Goal: Task Accomplishment & Management: Complete application form

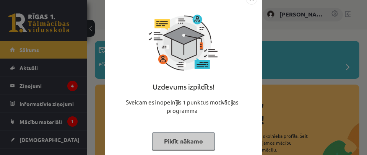
scroll to position [32, 0]
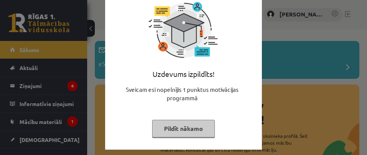
click at [188, 125] on button "Pildīt nākamo" at bounding box center [183, 129] width 63 height 18
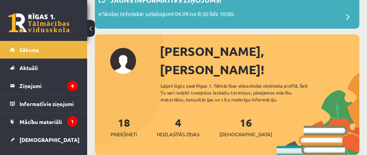
scroll to position [50, 0]
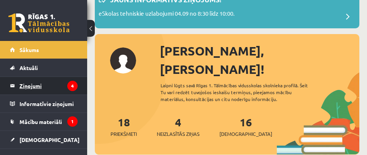
click at [44, 88] on legend "Ziņojumi 4" at bounding box center [49, 86] width 58 height 18
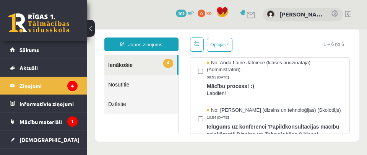
scroll to position [106, 0]
click at [250, 78] on div "No: Anda Laine Jātniece (klases audzinātāja) (Administratori) 09:51 08/09/2025" at bounding box center [274, 69] width 135 height 21
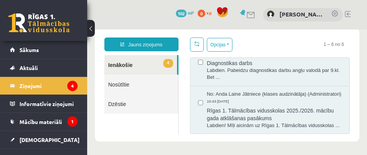
scroll to position [232, 0]
click at [257, 91] on span "No: Anda Laine Jātniece (klases audzinātāja) (Administratori)" at bounding box center [274, 94] width 135 height 7
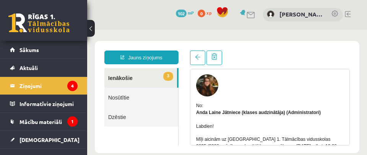
scroll to position [69, 0]
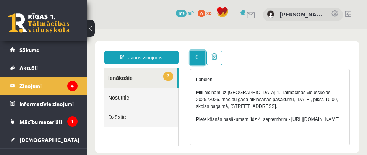
click at [202, 60] on link at bounding box center [197, 57] width 15 height 15
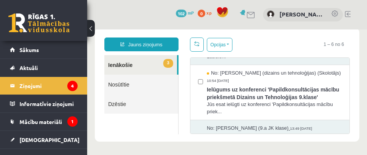
scroll to position [135, 0]
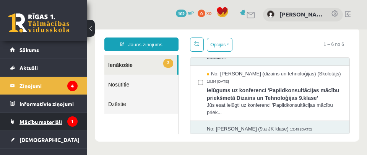
click at [47, 122] on span "Mācību materiāli" at bounding box center [41, 121] width 42 height 7
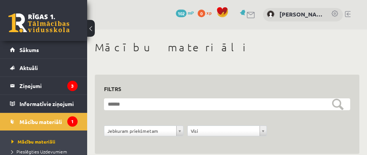
scroll to position [28, 0]
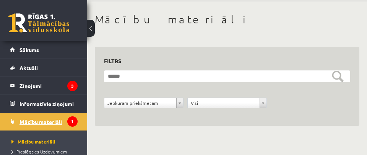
click at [42, 119] on span "Mācību materiāli" at bounding box center [41, 121] width 42 height 7
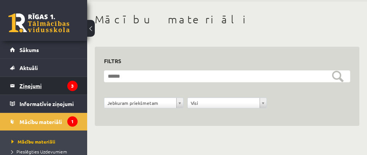
click at [28, 83] on legend "Ziņojumi 3" at bounding box center [49, 86] width 58 height 18
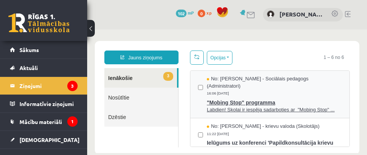
click at [256, 76] on span "No: Dagnija Gaubšteina - Sociālais pedagogs (Administratori)" at bounding box center [274, 82] width 135 height 14
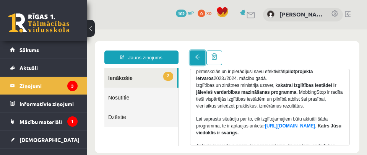
click at [197, 62] on link at bounding box center [197, 57] width 15 height 15
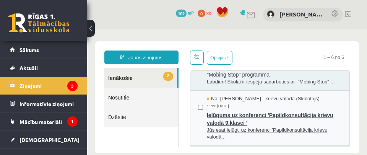
click at [247, 117] on span "Ielūgums uz konferenci 'Papildkonsultācija krievu valodā 9.klasei '" at bounding box center [274, 117] width 135 height 17
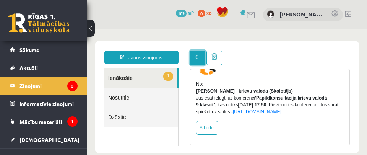
click at [197, 57] on span at bounding box center [197, 56] width 5 height 5
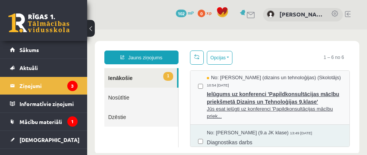
click at [249, 88] on div "No: Ilze Erba-Brenholma (dizains un tehnoloģijas) (Skolotājs) 10:54 05/09/2025" at bounding box center [274, 81] width 135 height 14
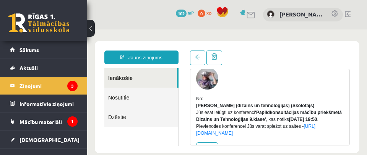
click at [93, 26] on button at bounding box center [91, 28] width 8 height 17
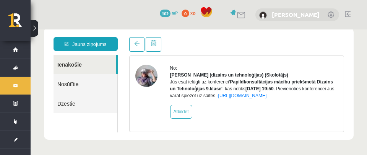
click at [289, 14] on link "[PERSON_NAME]" at bounding box center [296, 15] width 48 height 8
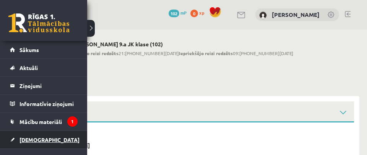
click at [39, 137] on span "[DEMOGRAPHIC_DATA]" at bounding box center [50, 139] width 60 height 7
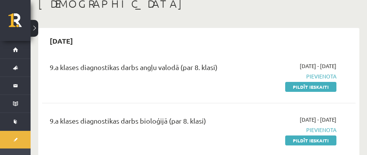
scroll to position [45, 0]
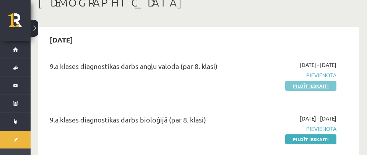
click at [322, 85] on link "Pildīt ieskaiti" at bounding box center [310, 86] width 51 height 10
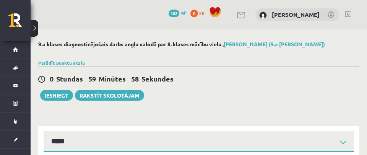
select select "**********"
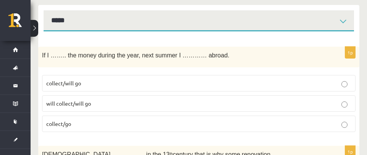
scroll to position [132, 0]
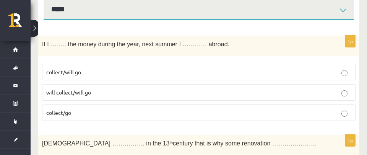
click at [180, 91] on p "will collect/will go" at bounding box center [198, 92] width 305 height 8
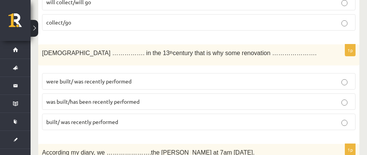
scroll to position [223, 0]
click at [161, 100] on p "was built/has been recently performed" at bounding box center [198, 101] width 305 height 8
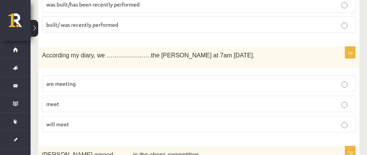
scroll to position [320, 0]
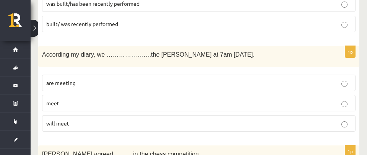
click at [85, 125] on p "will meet" at bounding box center [198, 123] width 305 height 8
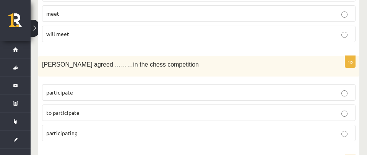
scroll to position [411, 0]
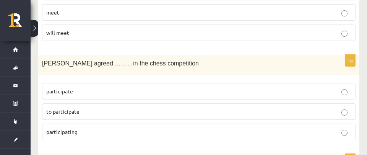
click at [89, 108] on p "to participate" at bounding box center [198, 111] width 305 height 8
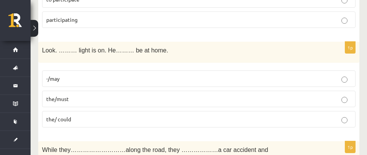
scroll to position [523, 0]
click at [88, 99] on p "the/must" at bounding box center [198, 99] width 305 height 8
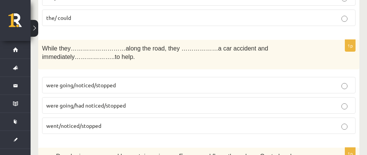
scroll to position [625, 0]
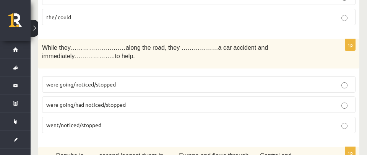
click at [96, 81] on span "were going/noticed/stopped" at bounding box center [81, 84] width 70 height 7
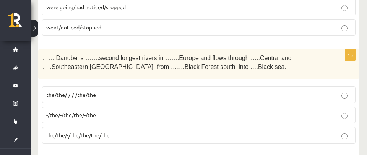
scroll to position [723, 0]
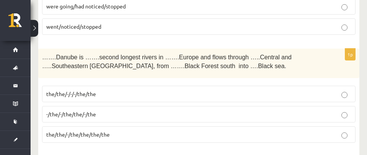
click at [135, 106] on label "-/the/-/the/the/-/the" at bounding box center [199, 114] width 314 height 16
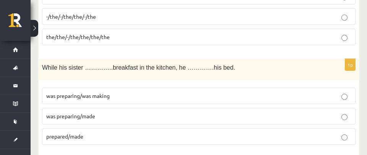
scroll to position [821, 0]
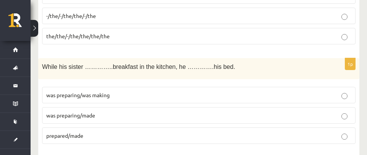
click at [109, 91] on span "was preparing/was making" at bounding box center [77, 94] width 63 height 7
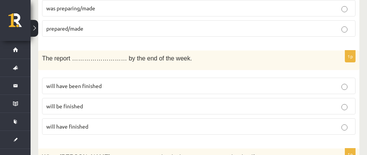
scroll to position [930, 0]
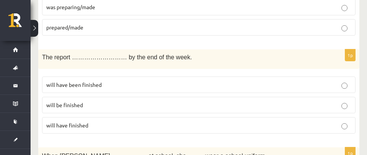
click at [101, 97] on label "will be finished" at bounding box center [199, 105] width 314 height 16
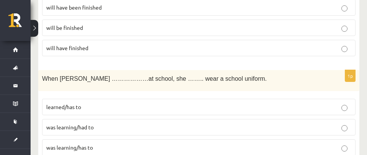
scroll to position [1007, 0]
click at [100, 123] on p "was learning/had to" at bounding box center [198, 127] width 305 height 8
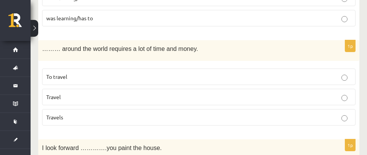
scroll to position [1138, 0]
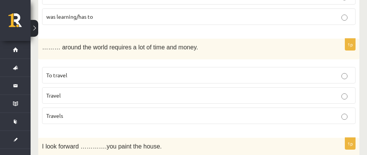
click at [83, 71] on p "To travel" at bounding box center [198, 75] width 305 height 8
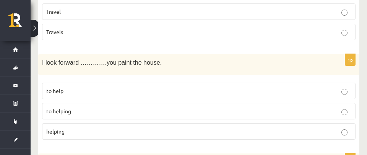
scroll to position [1223, 0]
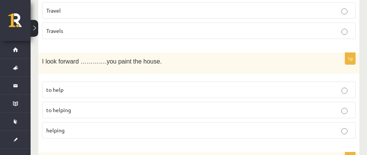
click at [75, 86] on p "to help" at bounding box center [198, 90] width 305 height 8
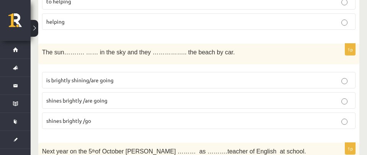
scroll to position [1334, 0]
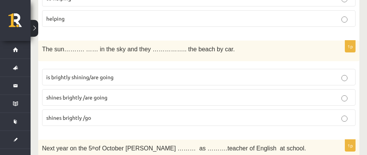
click at [125, 73] on p "is brightly shining/are going" at bounding box center [198, 77] width 305 height 8
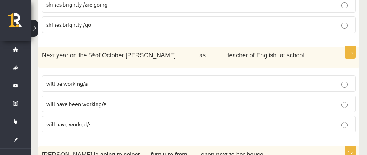
scroll to position [1428, 0]
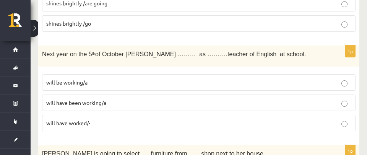
click at [124, 78] on p "will be working/a" at bounding box center [198, 82] width 305 height 8
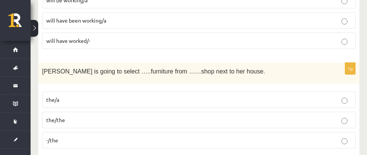
scroll to position [1512, 0]
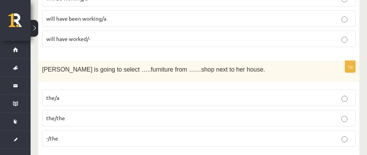
click at [98, 134] on p "-/the" at bounding box center [198, 138] width 305 height 8
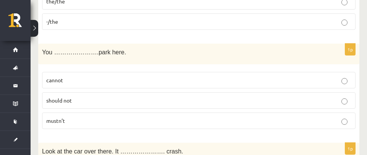
scroll to position [1630, 0]
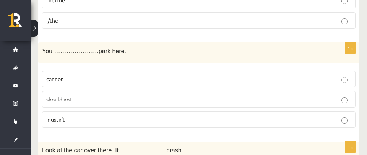
click at [71, 75] on p "cannot" at bounding box center [198, 79] width 305 height 8
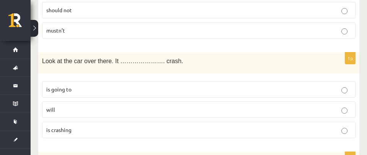
scroll to position [1720, 0]
click at [88, 85] on p "is going to" at bounding box center [198, 89] width 305 height 8
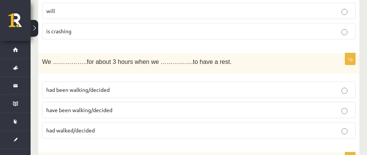
scroll to position [1820, 0]
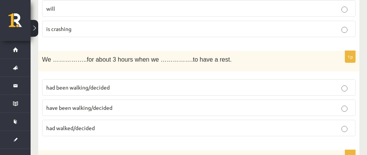
click at [83, 104] on span "have been walking/decided" at bounding box center [79, 107] width 66 height 7
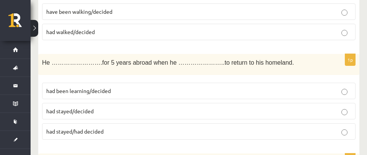
scroll to position [1919, 0]
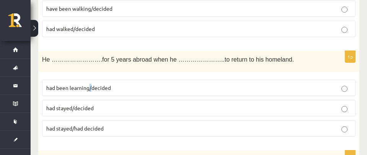
click at [81, 84] on span "had been learning/decided" at bounding box center [78, 87] width 65 height 7
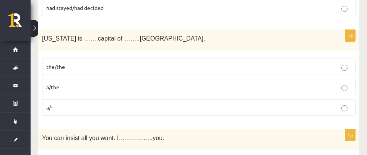
scroll to position [2039, 0]
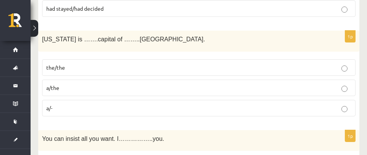
click at [95, 59] on label "the/the" at bounding box center [199, 67] width 314 height 16
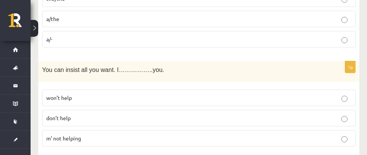
scroll to position [2109, 0]
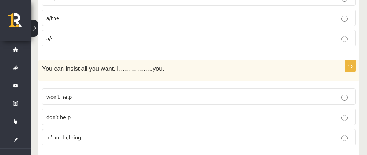
click at [85, 93] on p "won’t help" at bounding box center [198, 97] width 305 height 8
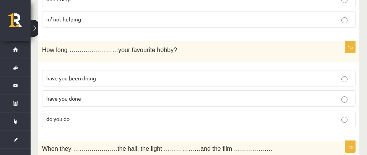
scroll to position [2228, 0]
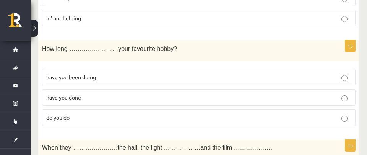
click at [94, 73] on span "have you been doing" at bounding box center [71, 76] width 50 height 7
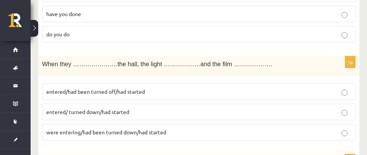
scroll to position [2312, 0]
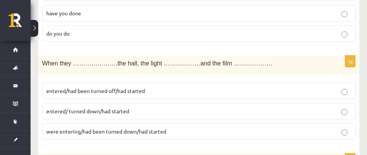
click at [90, 87] on span "entered/had been turned off/had started" at bounding box center [95, 90] width 99 height 7
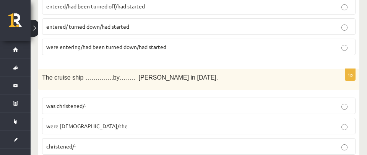
scroll to position [2399, 0]
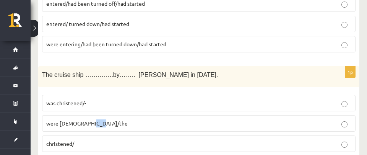
click at [79, 120] on span "were christened/the" at bounding box center [86, 123] width 81 height 7
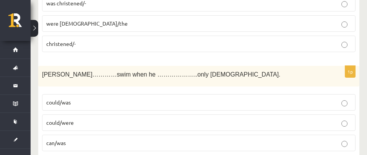
scroll to position [2501, 0]
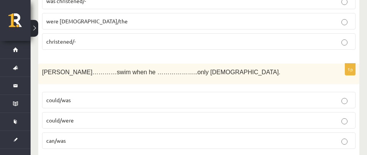
click at [91, 96] on p "could/was" at bounding box center [198, 100] width 305 height 8
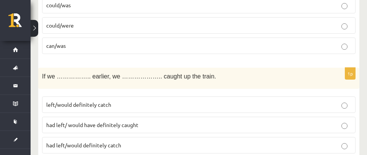
scroll to position [2597, 0]
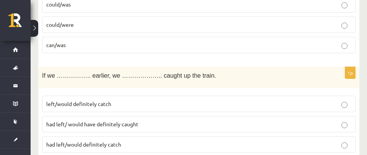
click at [101, 120] on span "had left/ would have definitely caught" at bounding box center [92, 123] width 92 height 7
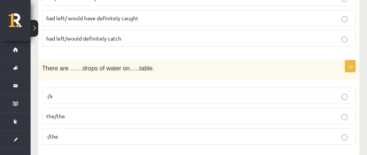
scroll to position [2703, 0]
click at [83, 132] on p "-/the" at bounding box center [198, 136] width 305 height 8
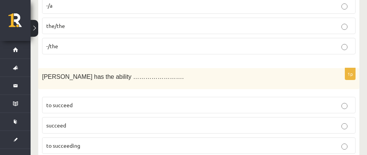
scroll to position [2794, 0]
click at [85, 101] on p "to succeed" at bounding box center [198, 105] width 305 height 8
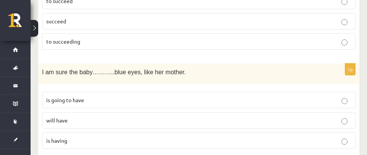
scroll to position [2896, 0]
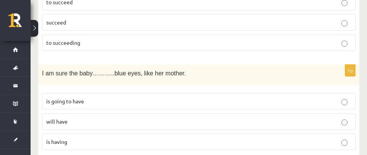
click at [86, 97] on p "is going to have" at bounding box center [198, 101] width 305 height 8
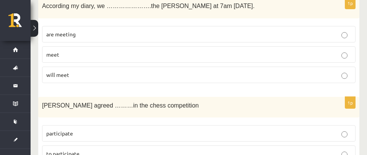
scroll to position [0, 0]
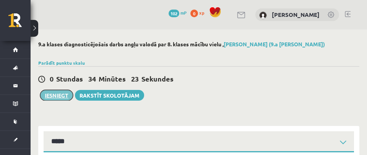
click at [52, 94] on button "Iesniegt" at bounding box center [56, 95] width 33 height 11
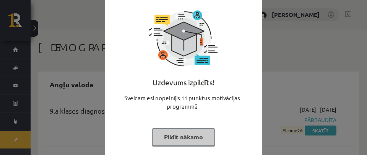
scroll to position [34, 0]
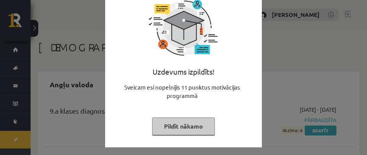
click at [189, 124] on button "Pildīt nākamo" at bounding box center [183, 126] width 63 height 18
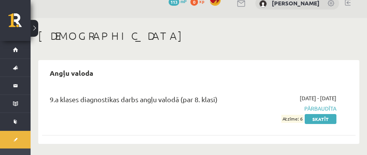
scroll to position [0, 0]
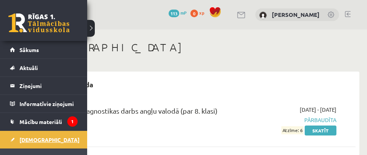
click at [30, 136] on link "[DEMOGRAPHIC_DATA]" at bounding box center [44, 140] width 68 height 18
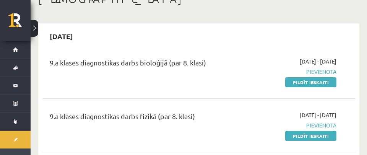
scroll to position [48, 0]
click at [315, 81] on link "Pildīt ieskaiti" at bounding box center [310, 82] width 51 height 10
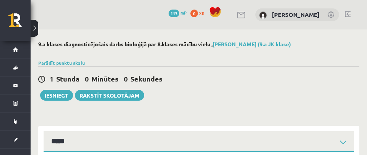
select select "**********"
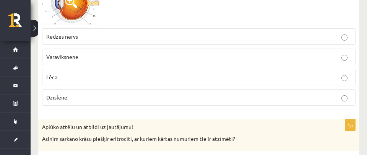
scroll to position [220, 0]
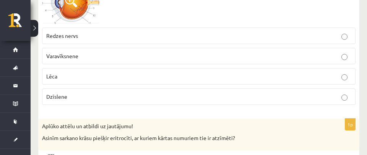
click at [83, 96] on p "Dzīslene" at bounding box center [198, 97] width 305 height 8
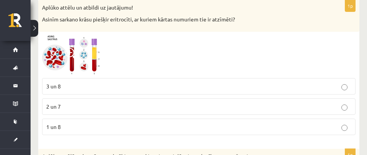
scroll to position [342, 0]
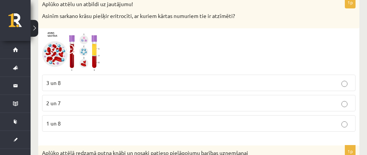
click at [106, 83] on p "3 un 8" at bounding box center [198, 83] width 305 height 8
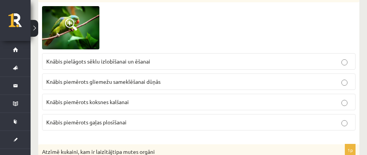
scroll to position [506, 0]
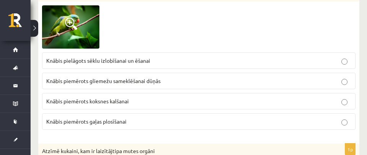
click at [106, 59] on span "Knābis pielāgots sēklu izlobīšanai un ēšanai" at bounding box center [98, 60] width 104 height 7
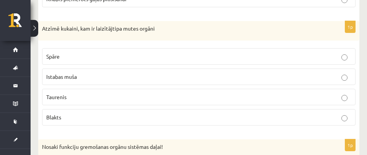
scroll to position [628, 0]
click at [79, 75] on p "Istabas muša" at bounding box center [198, 76] width 305 height 8
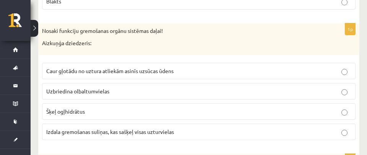
scroll to position [744, 0]
click at [149, 132] on span "Izdala gremošanas suliņas, kas sašķeļ visas uzturvielas" at bounding box center [110, 131] width 128 height 7
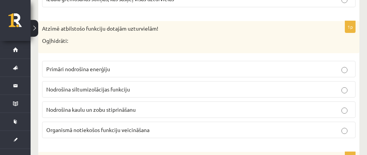
scroll to position [877, 0]
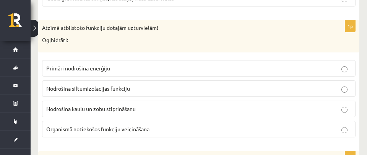
click at [124, 68] on p "Primāri nodrošina enerģiju" at bounding box center [198, 68] width 305 height 8
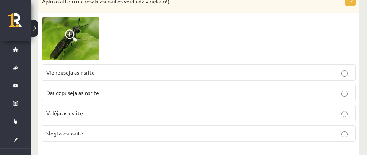
scroll to position [1038, 0]
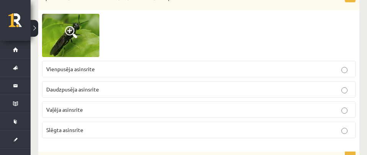
click at [71, 33] on span at bounding box center [71, 32] width 12 height 12
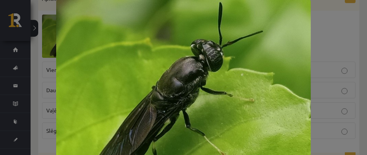
scroll to position [1035, 0]
click at [41, 55] on div at bounding box center [183, 95] width 367 height 191
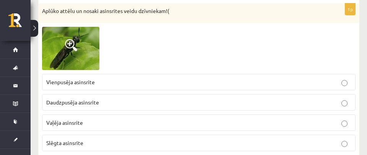
scroll to position [1025, 0]
click at [89, 105] on span "Daudzpusēja asinsrite" at bounding box center [72, 102] width 53 height 7
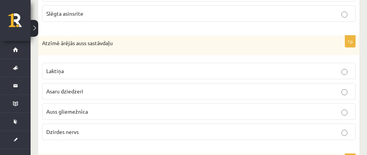
scroll to position [1155, 0]
click at [81, 110] on span "Auss gliemežnīca" at bounding box center [67, 110] width 42 height 7
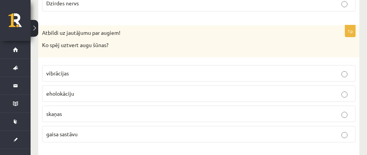
scroll to position [1286, 0]
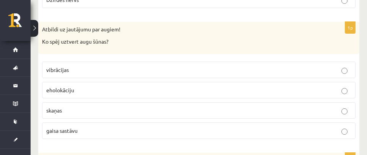
click at [104, 128] on p "gaisa sastāvu" at bounding box center [198, 131] width 305 height 8
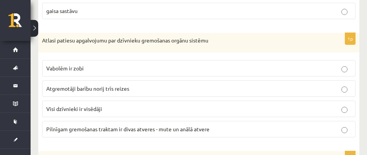
scroll to position [1407, 0]
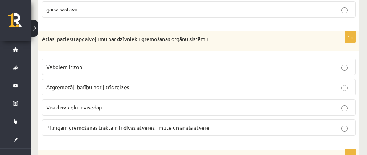
click at [101, 128] on span "Pilnīgam gremošanas traktam ir divas atveres - mute un anālā atvere" at bounding box center [127, 127] width 163 height 7
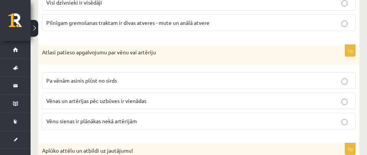
scroll to position [1512, 0]
click at [93, 122] on span "Vēnu sienas ir plānākas nekā artērijām" at bounding box center [91, 120] width 91 height 7
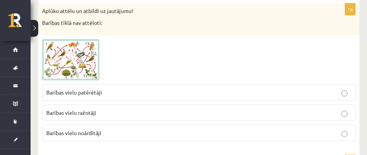
scroll to position [1652, 0]
click at [110, 131] on p "Barības vielu noārdītāji" at bounding box center [198, 133] width 305 height 8
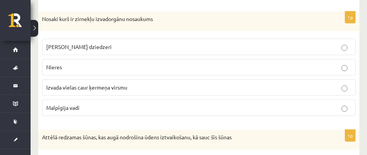
scroll to position [1795, 0]
click at [97, 104] on p "Malpīgija vadi" at bounding box center [198, 108] width 305 height 8
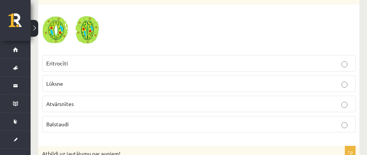
scroll to position [1940, 0]
click at [79, 102] on p "Atvārsnītes" at bounding box center [198, 103] width 305 height 8
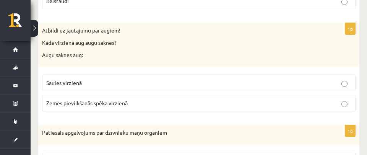
scroll to position [2064, 0]
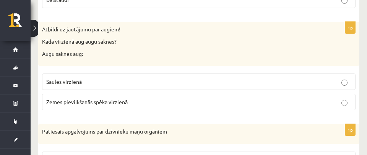
click at [80, 104] on span "Zemes pievilkšanās spēka virzienā" at bounding box center [86, 101] width 81 height 7
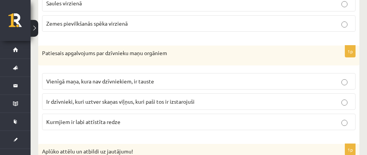
scroll to position [2143, 0]
click at [108, 100] on span "Ir dzīvnieki, kuri uztver skaņas viļņus, kuri paši tos ir izstarojuši" at bounding box center [120, 101] width 148 height 7
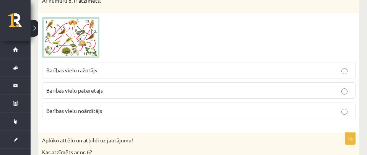
scroll to position [2307, 0]
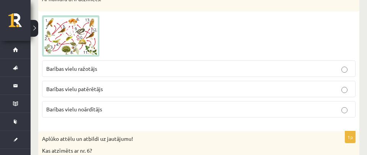
click at [95, 70] on span "Barības vielu ražotājs" at bounding box center [71, 68] width 51 height 7
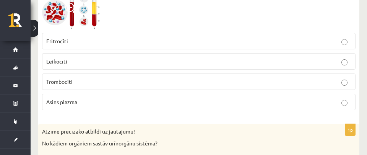
scroll to position [2483, 0]
click at [85, 102] on p "Asins plazma" at bounding box center [198, 102] width 305 height 8
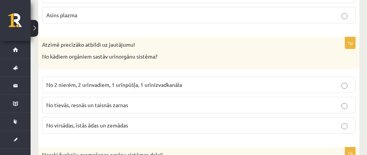
scroll to position [2572, 0]
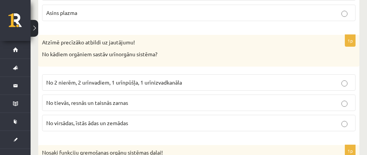
click at [105, 82] on span "No 2 nierēm, 2 urīnvadiem, 1 urīnpūšļa, 1 urīnizvadkanāla" at bounding box center [114, 82] width 136 height 7
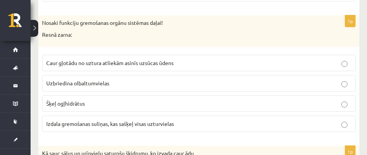
scroll to position [2703, 0]
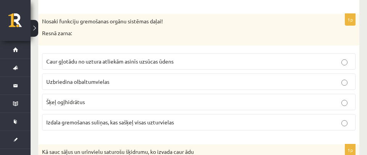
click at [99, 64] on span "Caur gļotādu no uztura atliekām asinīs uzsūcas ūdens" at bounding box center [109, 61] width 127 height 7
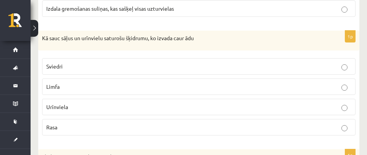
scroll to position [2817, 0]
click at [109, 61] on label "Sviedri" at bounding box center [199, 66] width 314 height 16
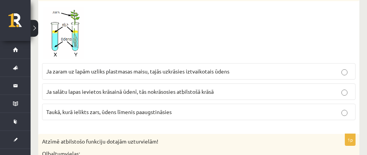
scroll to position [3010, 0]
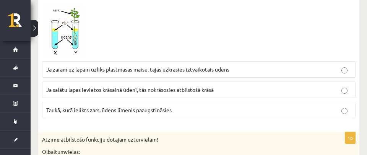
click at [110, 65] on label "Ja zaram uz lapām uzliks plastmasas maisu, tajās uzkrāsies iztvaikotais ūdens" at bounding box center [199, 69] width 314 height 16
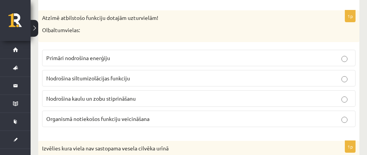
scroll to position [3132, 0]
click at [82, 119] on span "Organismā notiekošos funkciju veicināšana" at bounding box center [97, 118] width 103 height 7
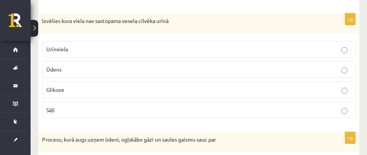
scroll to position [3260, 0]
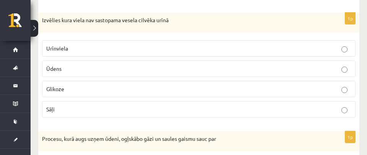
click at [71, 90] on p "Glikoze" at bounding box center [198, 89] width 305 height 8
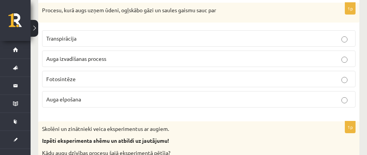
scroll to position [3391, 0]
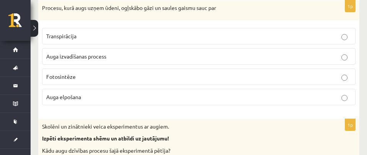
click at [270, 77] on p "Fotosintēze" at bounding box center [198, 77] width 305 height 8
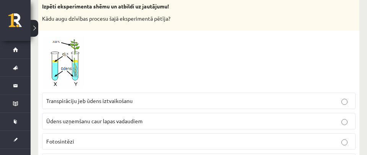
scroll to position [3522, 0]
click at [102, 96] on label "Transpirāciju jeb ūdens iztvaikošanu" at bounding box center [199, 101] width 314 height 16
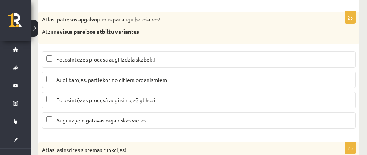
scroll to position [3695, 0]
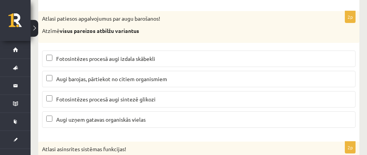
click at [134, 56] on span "Fotosintēzes procesā augi izdala skābekli" at bounding box center [105, 58] width 99 height 7
click at [127, 99] on span "Fotosintēzes procesā augi sintezē glikozi" at bounding box center [105, 99] width 99 height 7
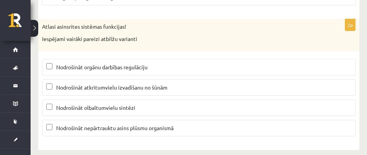
scroll to position [3818, 0]
click at [128, 68] on span "Nodrošināt orgānu darbības regulāciju" at bounding box center [101, 66] width 91 height 7
click at [123, 88] on span "Nodrošināt atkritumvielu izvadīšanu no šūnām" at bounding box center [111, 87] width 111 height 7
click at [115, 104] on p "Nodrošināt olbaltumvielu sintēzi" at bounding box center [198, 108] width 305 height 8
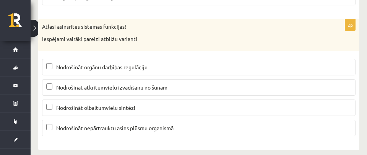
click at [113, 128] on span "Nodrošināt nepārtrauktu asins plūsmu organismā" at bounding box center [114, 127] width 117 height 7
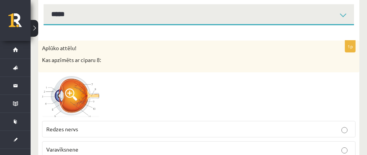
scroll to position [0, 0]
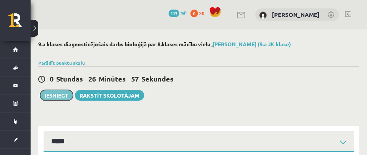
click at [62, 97] on button "Iesniegt" at bounding box center [56, 95] width 33 height 11
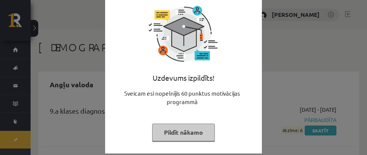
scroll to position [34, 0]
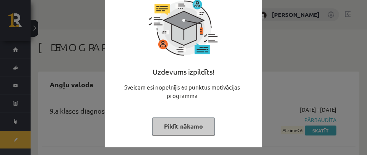
click at [195, 125] on button "Pildīt nākamo" at bounding box center [183, 126] width 63 height 18
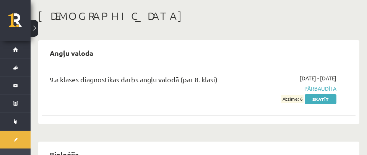
scroll to position [33, 0]
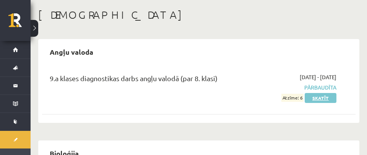
click at [324, 95] on link "Skatīt" at bounding box center [321, 98] width 32 height 10
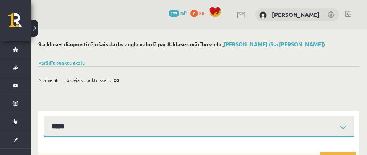
select select "**********"
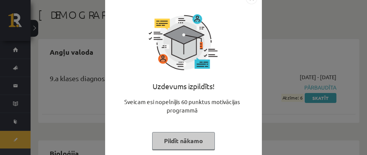
scroll to position [34, 0]
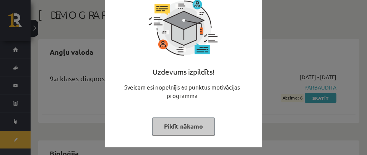
click at [198, 124] on button "Pildīt nākamo" at bounding box center [183, 126] width 63 height 18
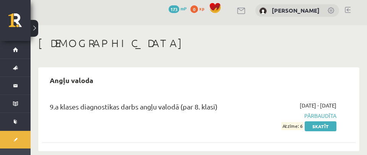
scroll to position [0, 0]
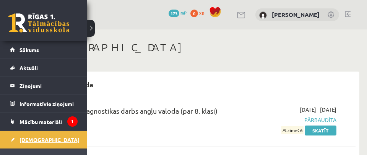
click at [23, 139] on span "[DEMOGRAPHIC_DATA]" at bounding box center [50, 139] width 60 height 7
click at [24, 139] on span "[DEMOGRAPHIC_DATA]" at bounding box center [50, 139] width 60 height 7
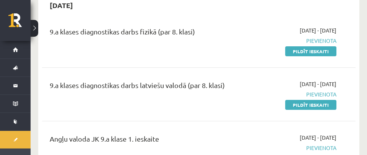
scroll to position [78, 0]
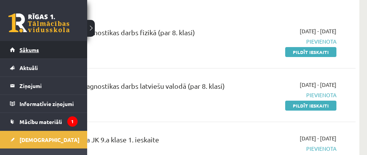
click at [30, 47] on span "Sākums" at bounding box center [30, 49] width 20 height 7
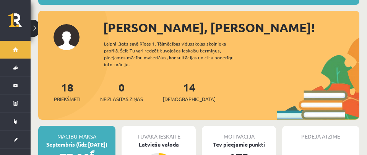
click at [243, 89] on div "18 Priekšmeti 0 Neizlasītās ziņas 14 [DEMOGRAPHIC_DATA]" at bounding box center [198, 99] width 321 height 41
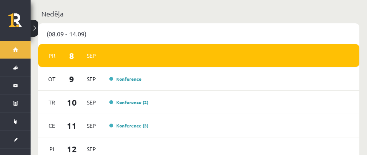
scroll to position [737, 0]
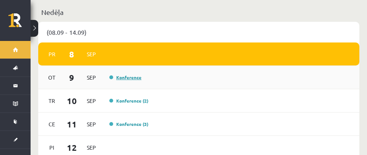
click at [122, 74] on link "Konference" at bounding box center [125, 77] width 32 height 6
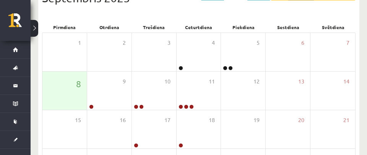
scroll to position [97, 0]
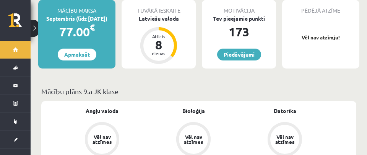
scroll to position [200, 0]
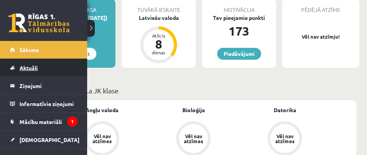
click at [27, 67] on span "Aktuāli" at bounding box center [29, 67] width 18 height 7
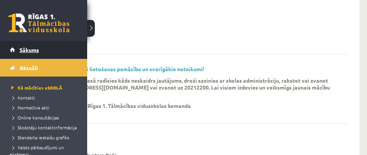
click at [28, 53] on link "Sākums" at bounding box center [44, 50] width 68 height 18
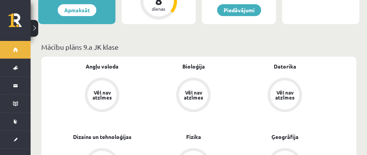
scroll to position [246, 0]
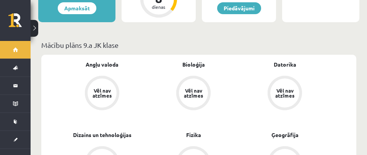
click at [102, 91] on div "Vēl nav atzīmes" at bounding box center [102, 92] width 29 height 29
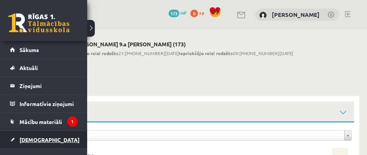
click at [33, 136] on link "[DEMOGRAPHIC_DATA]" at bounding box center [44, 140] width 68 height 18
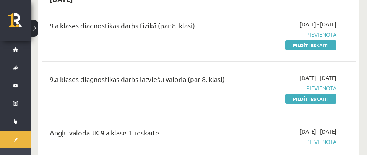
scroll to position [86, 0]
